Goal: Transaction & Acquisition: Purchase product/service

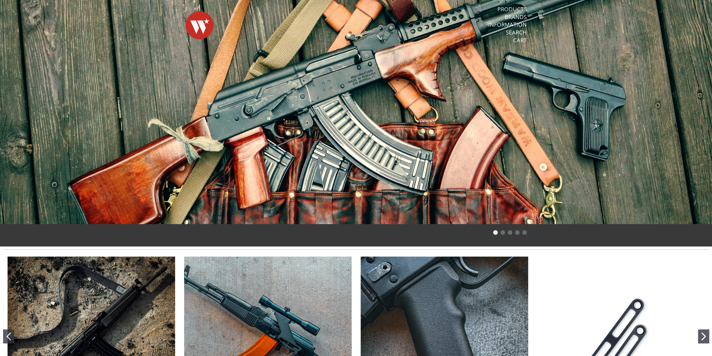
click at [520, 7] on link "Products" at bounding box center [512, 9] width 29 height 7
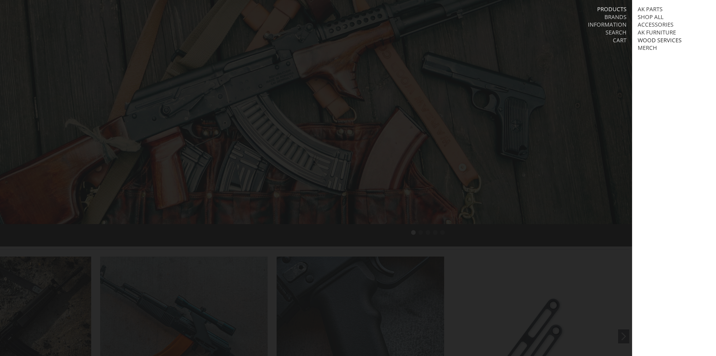
click at [660, 41] on link "Wood Services" at bounding box center [660, 40] width 44 height 7
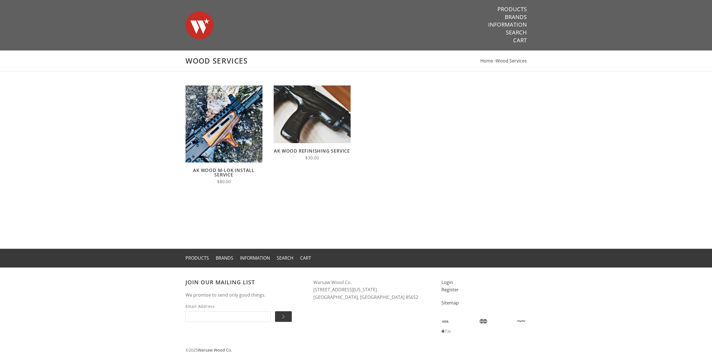
click at [330, 151] on link "AK Wood Refinishing Service" at bounding box center [312, 151] width 76 height 6
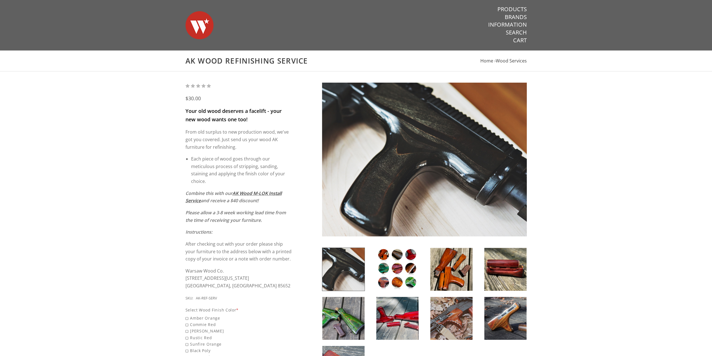
click at [386, 277] on img at bounding box center [397, 269] width 42 height 43
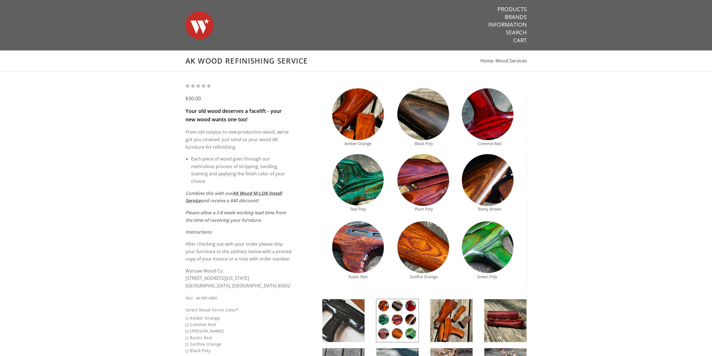
click at [523, 10] on link "Products" at bounding box center [512, 9] width 29 height 7
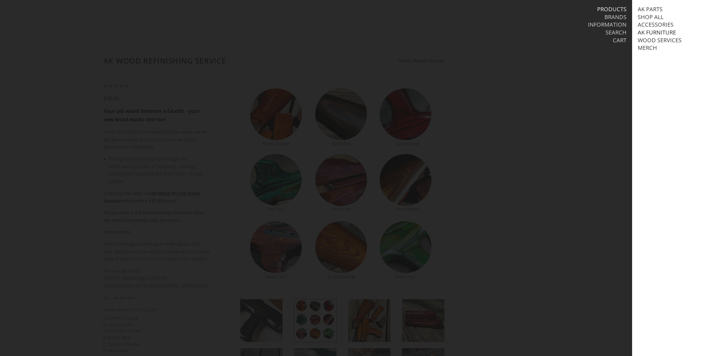
click at [658, 34] on link "AK Furniture" at bounding box center [657, 32] width 38 height 7
click at [657, 17] on link "Shop All" at bounding box center [651, 16] width 26 height 7
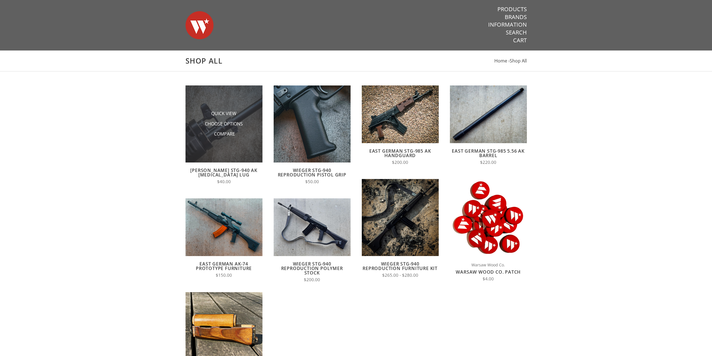
click at [227, 152] on img at bounding box center [224, 123] width 77 height 77
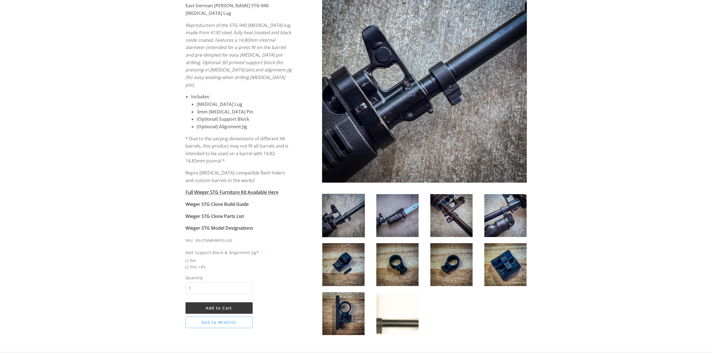
scroll to position [112, 0]
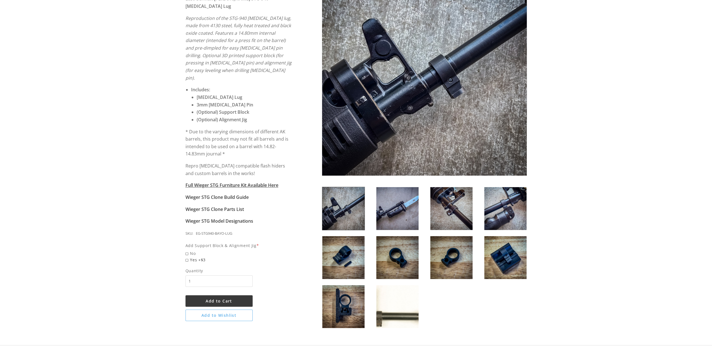
click at [187, 256] on span "Yes +$3" at bounding box center [239, 259] width 107 height 6
click at [187, 256] on input "Yes +$3" at bounding box center [225, 256] width 78 height 0
radio input "true"
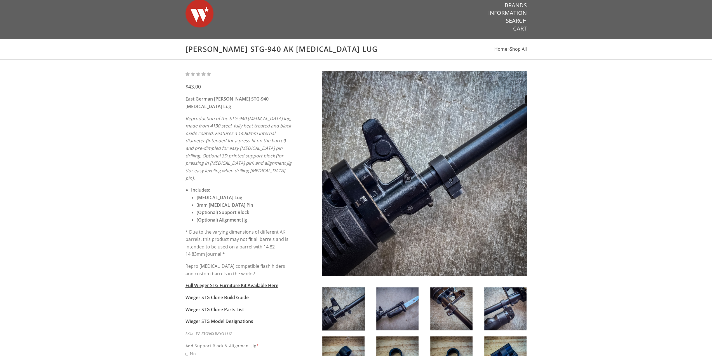
scroll to position [0, 0]
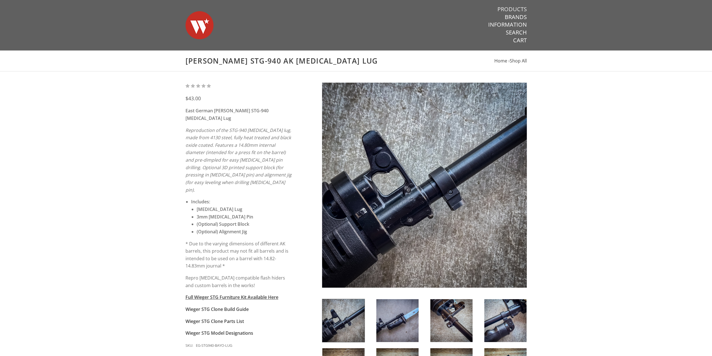
click at [514, 9] on link "Products" at bounding box center [512, 9] width 29 height 7
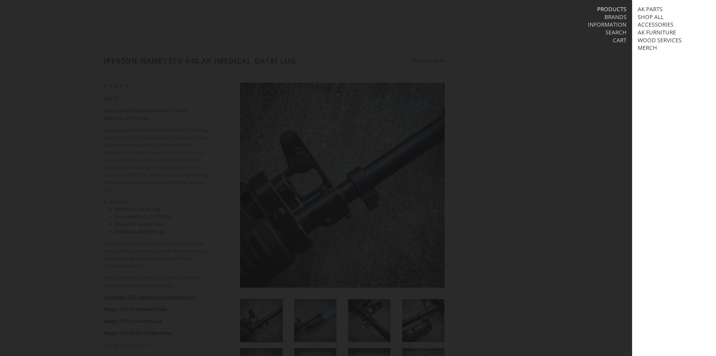
click at [559, 144] on div at bounding box center [358, 178] width 716 height 356
